Goal: Information Seeking & Learning: Learn about a topic

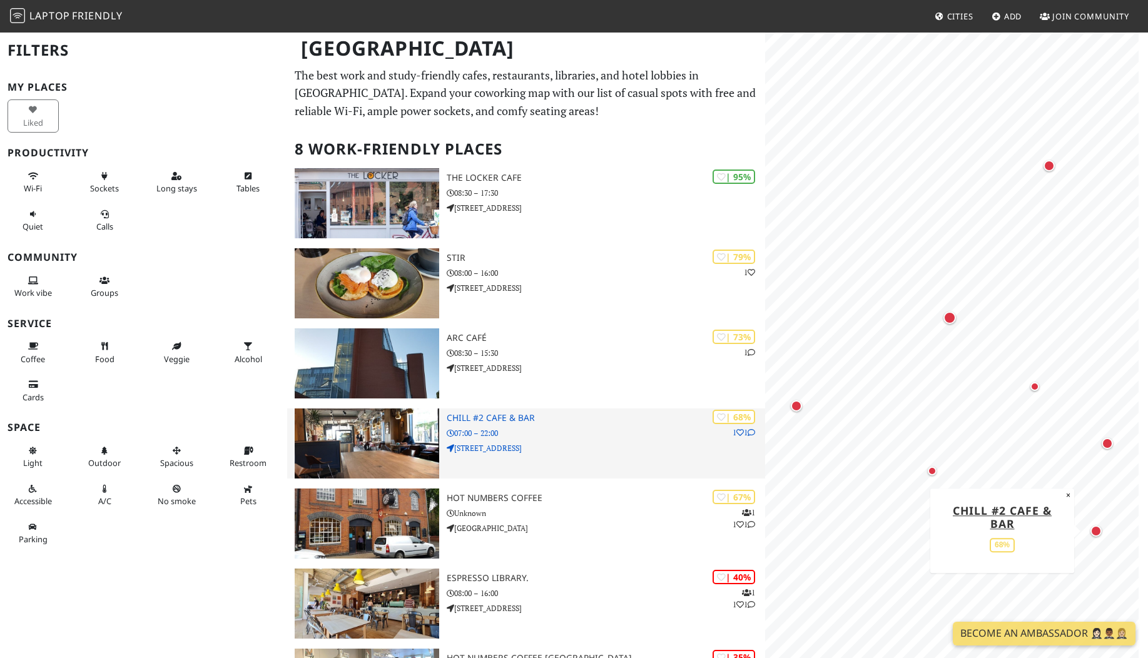
click at [576, 441] on div "| 68% 1 1 Chill #2 Cafe & Bar 07:00 – 22:00 [STREET_ADDRESS]" at bounding box center [606, 444] width 319 height 70
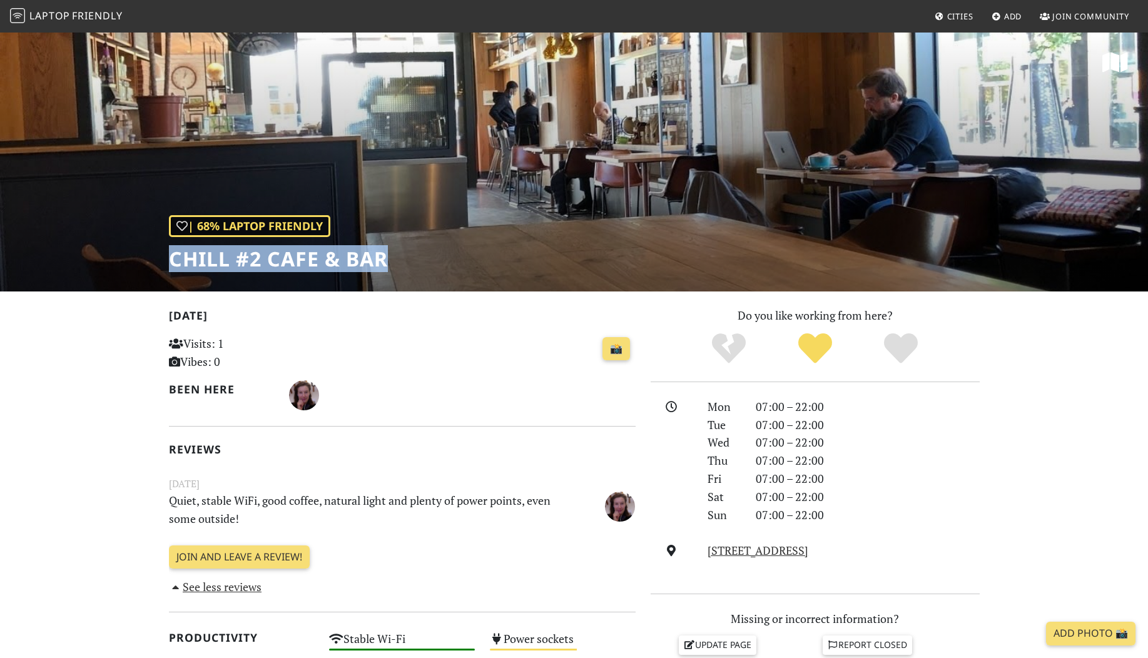
drag, startPoint x: 400, startPoint y: 251, endPoint x: 175, endPoint y: 267, distance: 225.8
click at [175, 267] on div "| 68% Laptop Friendly Chill #2 Cafe & Bar" at bounding box center [574, 161] width 1148 height 260
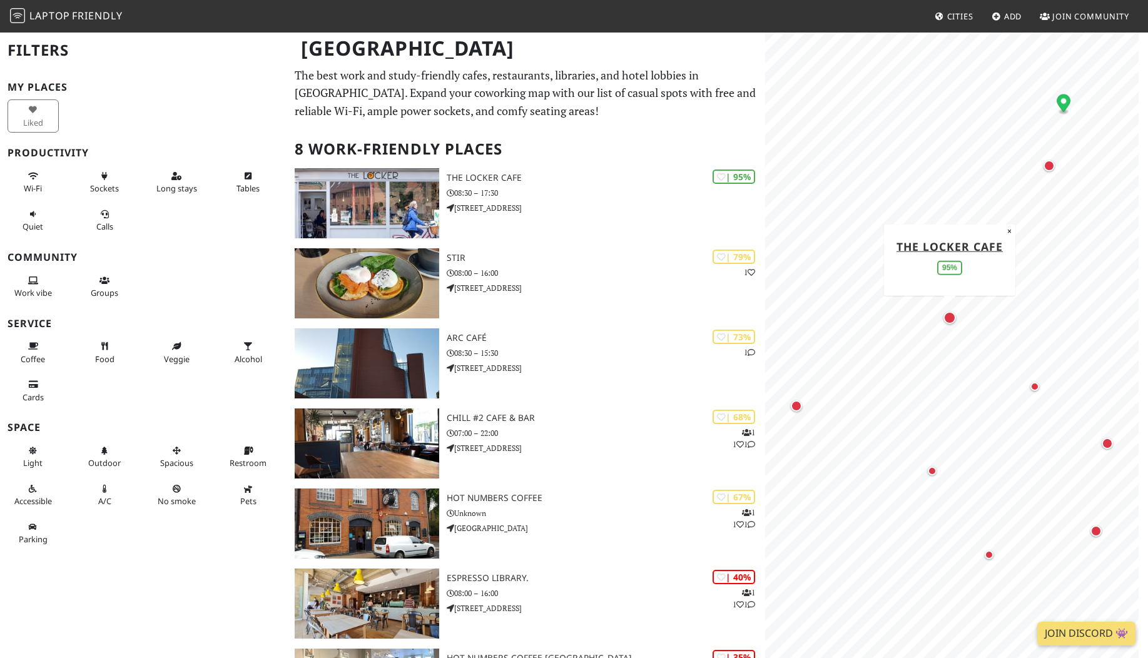
click at [952, 321] on div "Map marker" at bounding box center [950, 318] width 13 height 13
